Goal: Entertainment & Leisure: Consume media (video, audio)

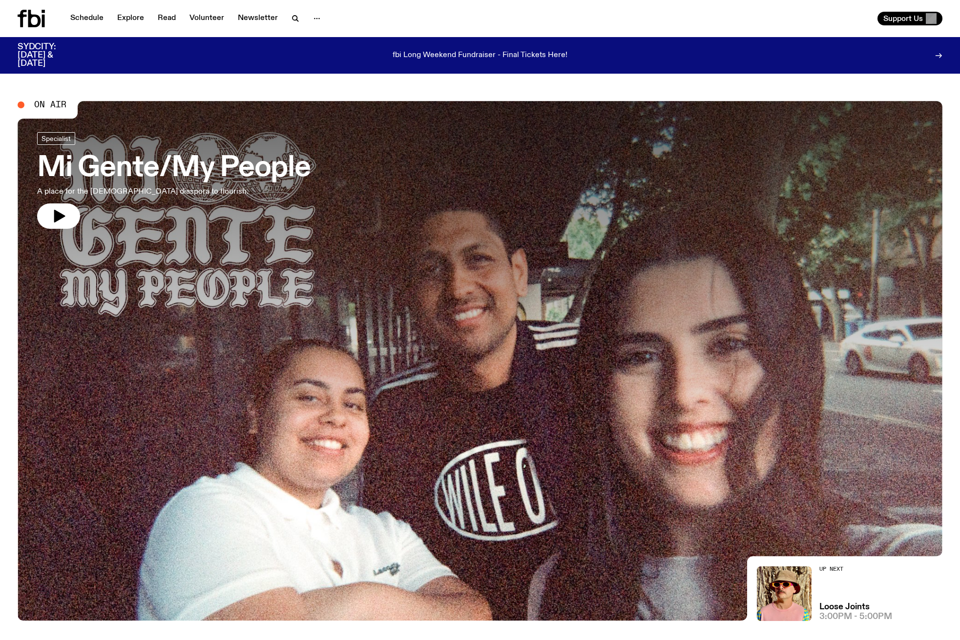
click at [28, 17] on icon at bounding box center [34, 19] width 13 height 18
click at [313, 17] on icon "button" at bounding box center [317, 19] width 12 height 12
click at [59, 212] on icon "button" at bounding box center [59, 216] width 11 height 13
